Goal: Find specific page/section: Find specific page/section

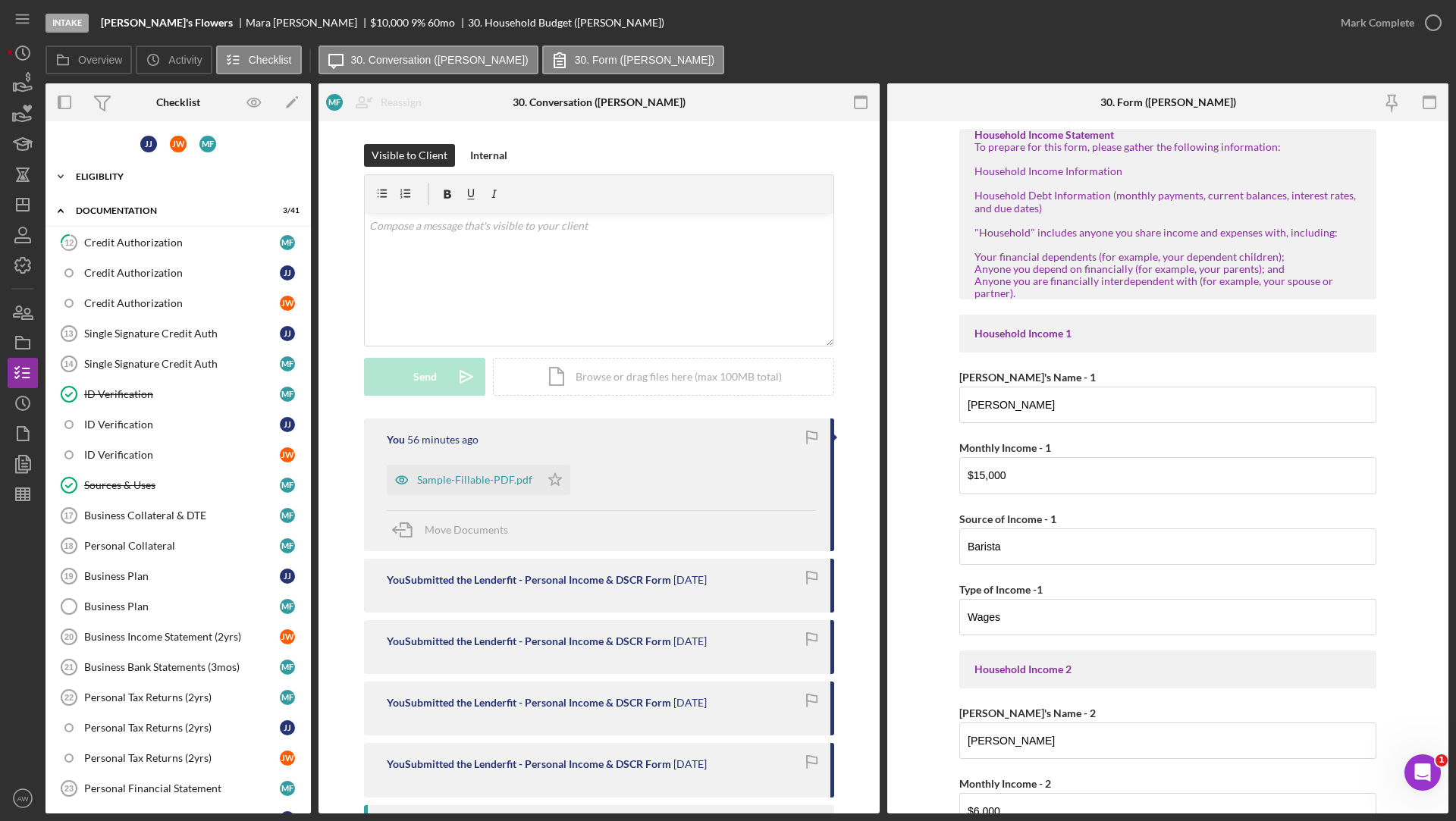
click at [134, 178] on div "Eligiblity" at bounding box center [184, 177] width 216 height 9
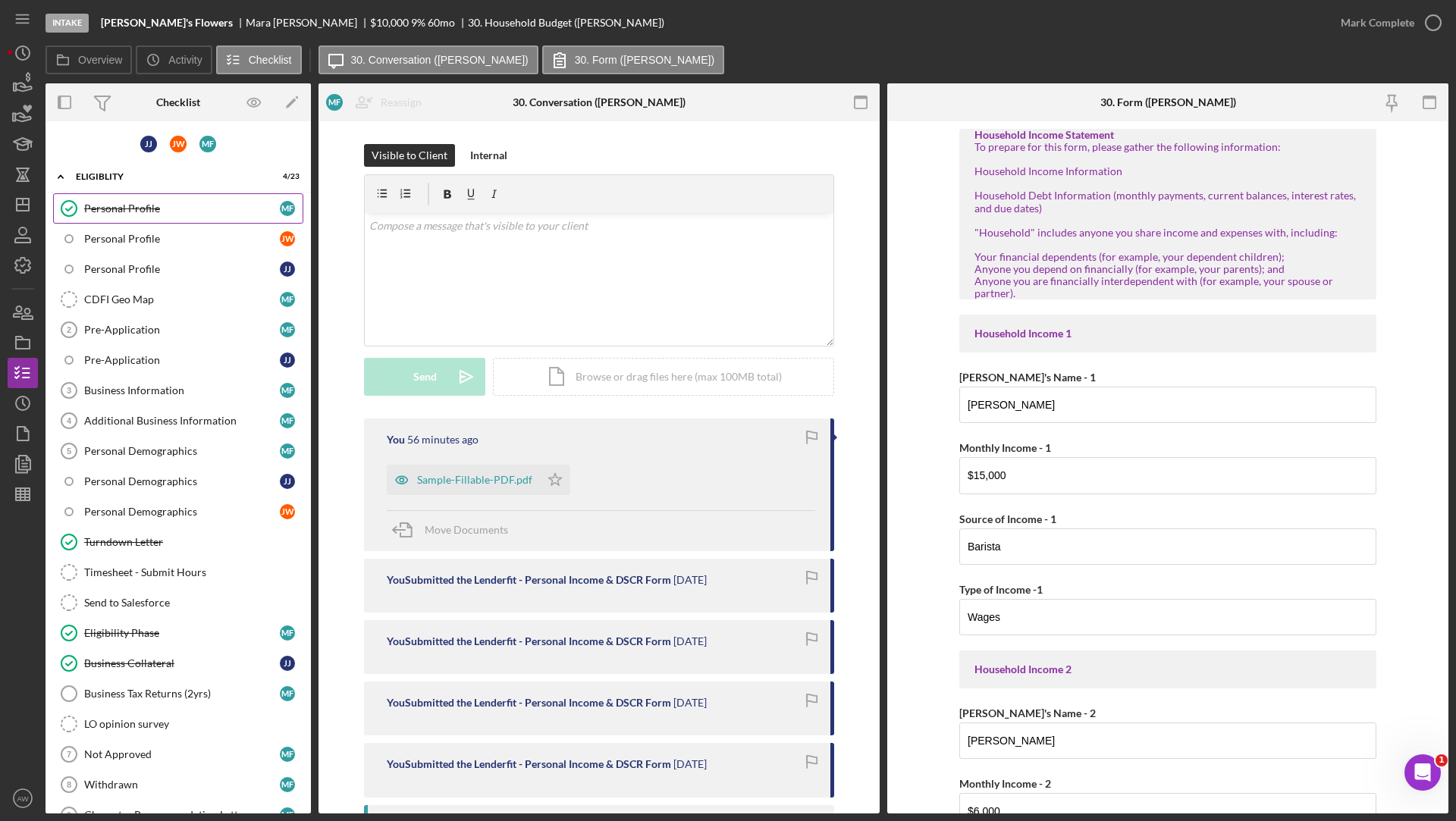
click at [125, 212] on div "Personal Profile" at bounding box center [182, 209] width 196 height 12
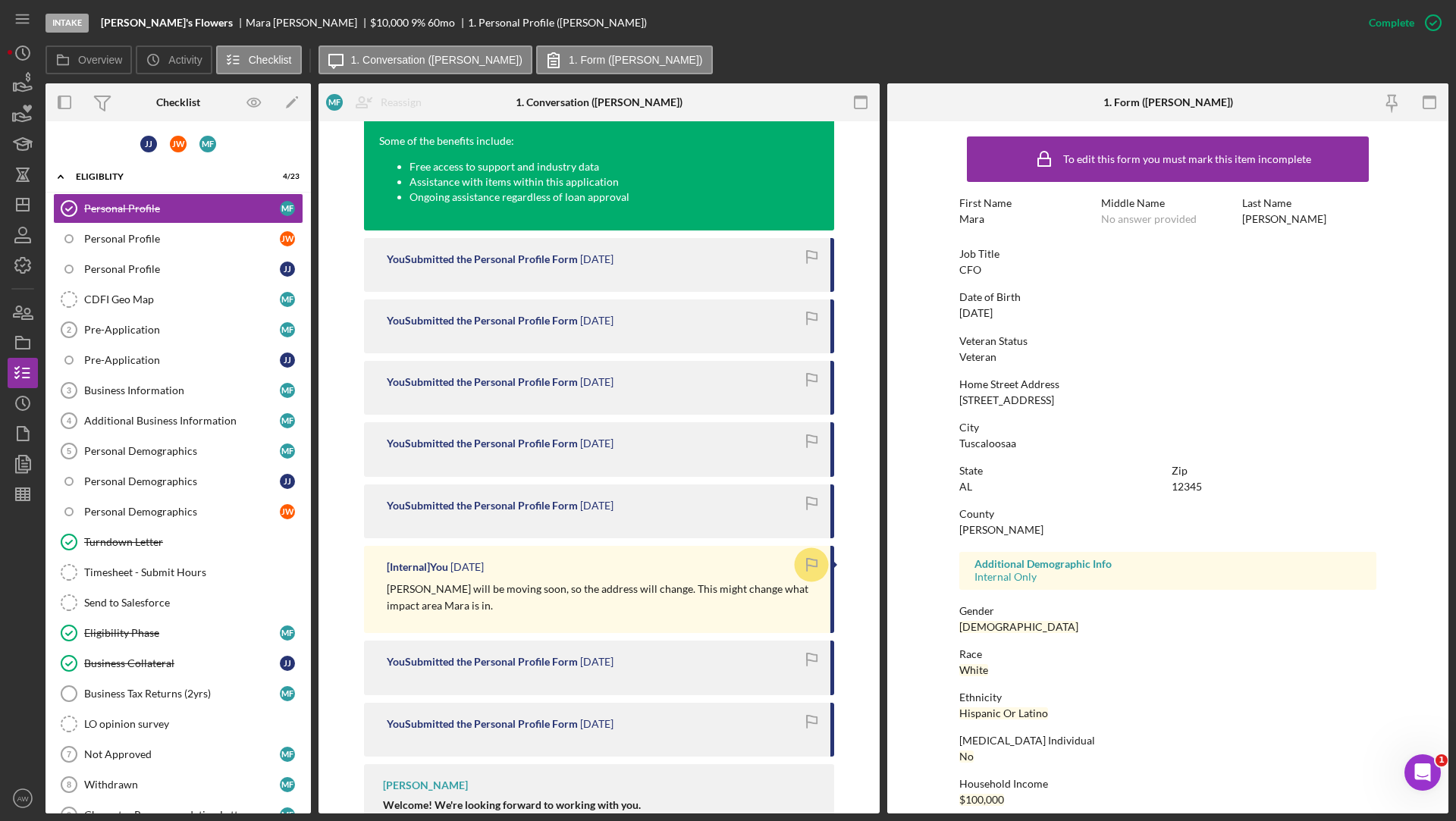
scroll to position [2501, 0]
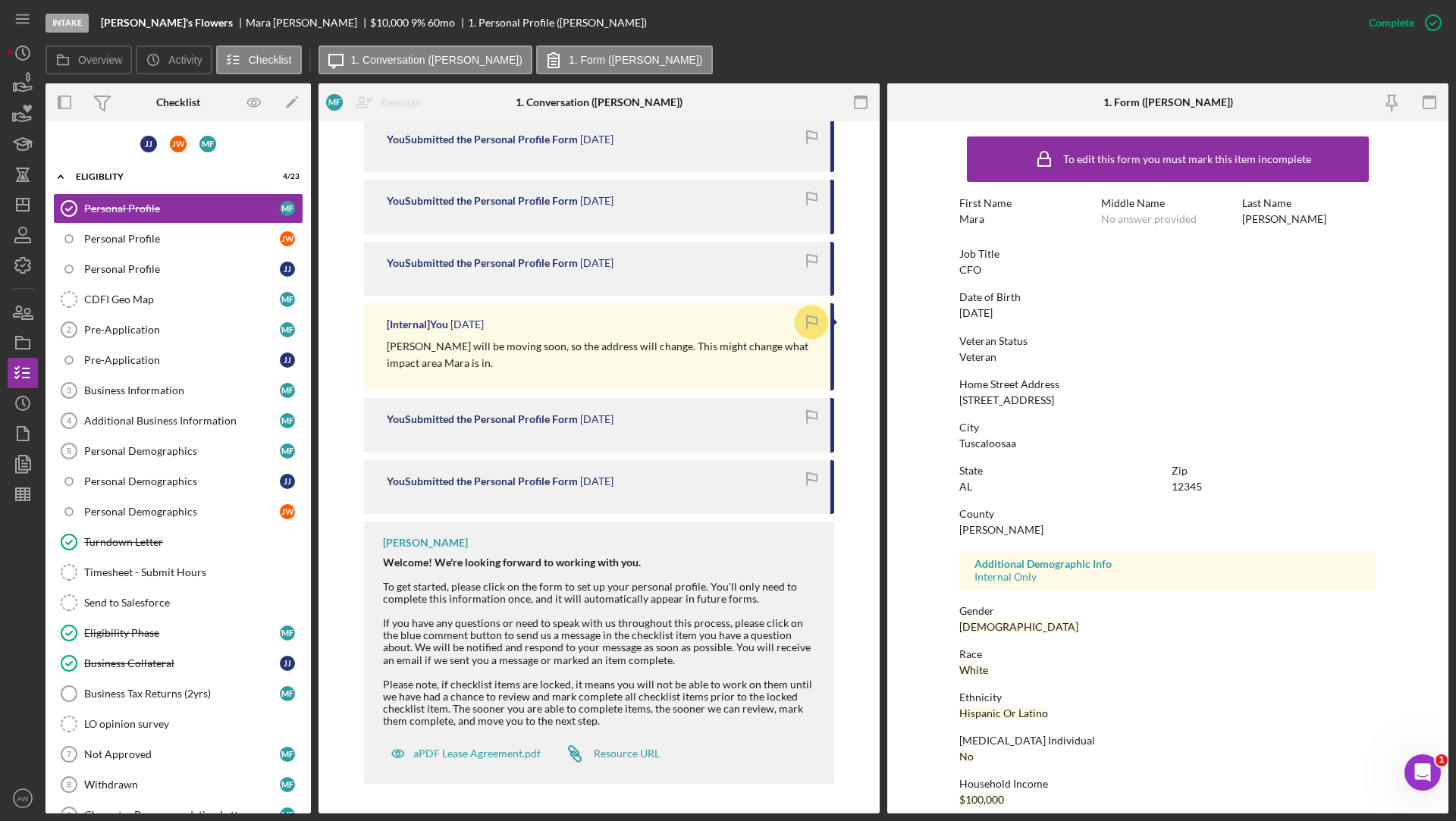
drag, startPoint x: 380, startPoint y: 560, endPoint x: 651, endPoint y: 722, distance: 315.7
click at [651, 722] on div "Welcome! We're looking forward to working with you. To get started, please clic…" at bounding box center [601, 642] width 436 height 170
copy div "Welcome! We're looking forward to working with you. To get started, please clic…"
